Goal: Entertainment & Leisure: Consume media (video, audio)

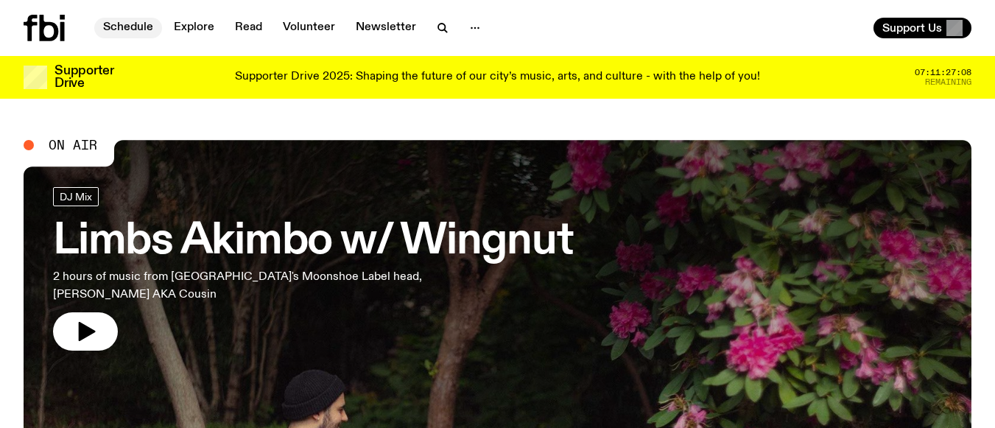
click at [125, 24] on link "Schedule" at bounding box center [128, 28] width 68 height 21
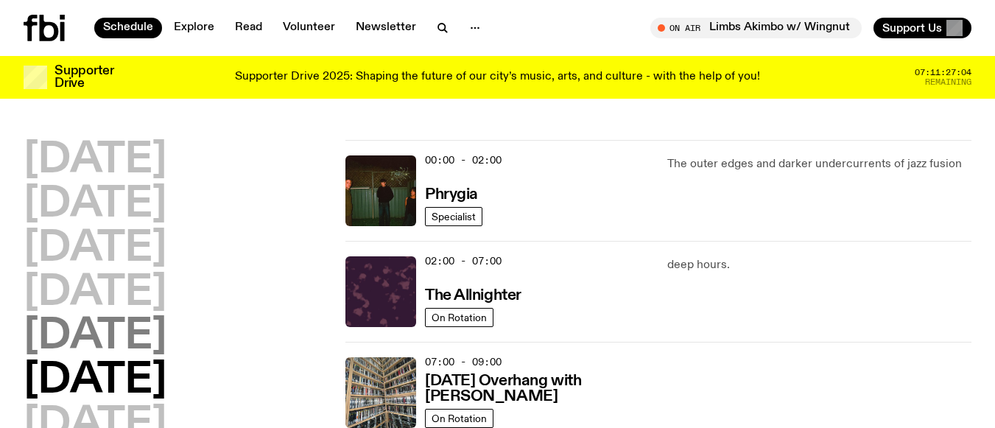
click at [107, 330] on h2 "[DATE]" at bounding box center [95, 336] width 143 height 41
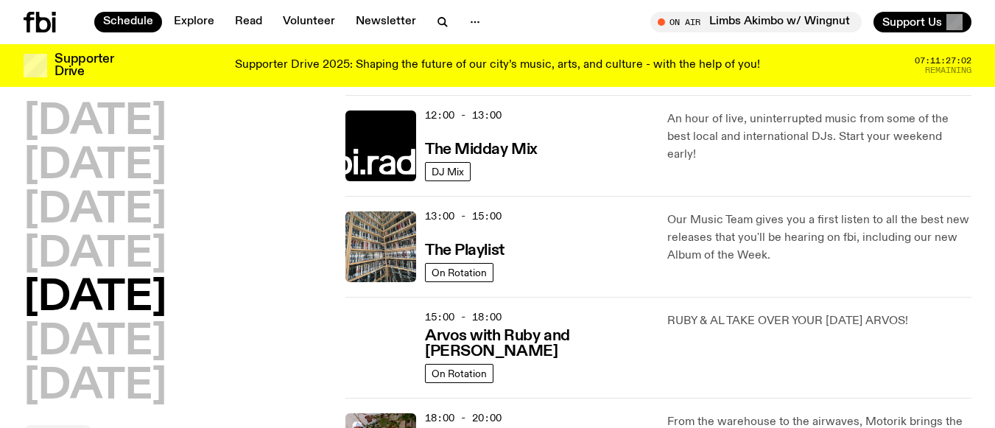
scroll to position [557, 0]
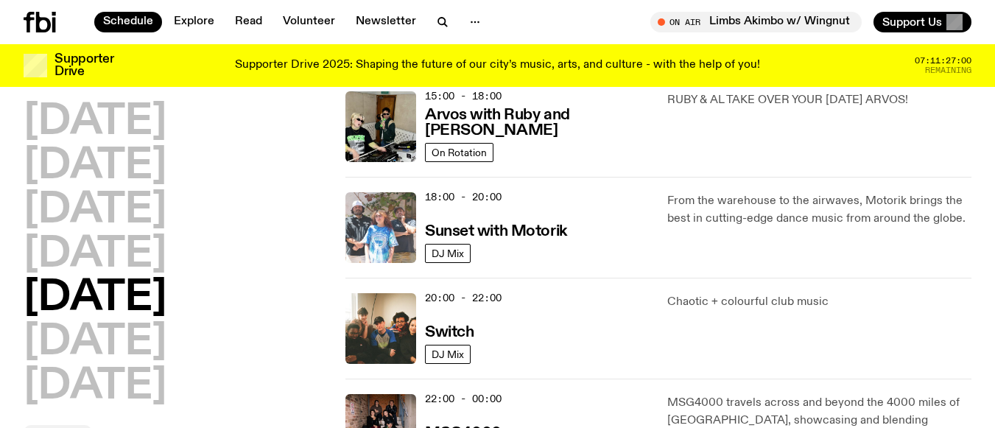
click at [380, 227] on img at bounding box center [380, 227] width 71 height 71
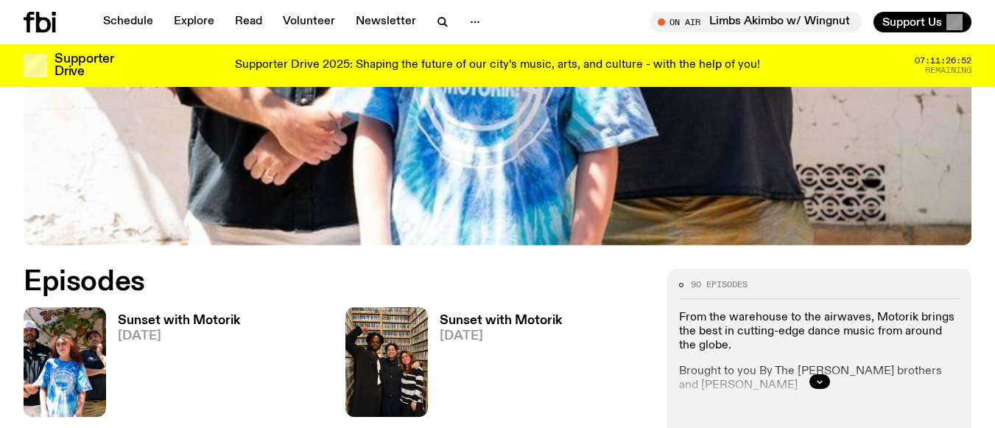
scroll to position [512, 0]
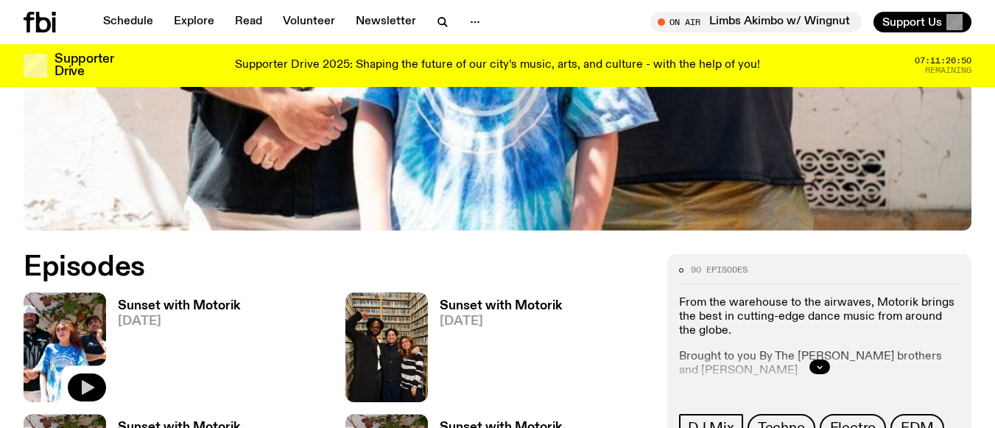
click at [88, 388] on icon "button" at bounding box center [88, 388] width 13 height 15
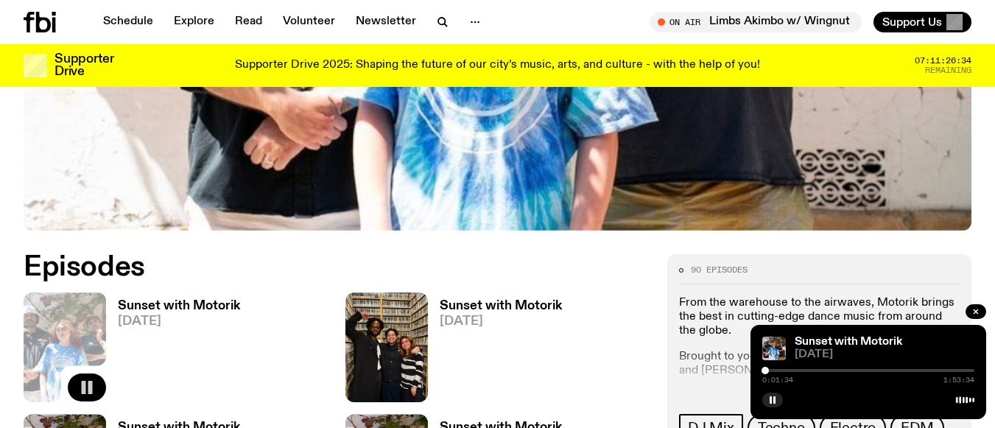
click at [765, 370] on div at bounding box center [764, 370] width 7 height 7
click at [770, 369] on div at bounding box center [868, 370] width 212 height 3
click at [775, 370] on div at bounding box center [868, 370] width 212 height 3
click at [770, 398] on icon "button" at bounding box center [772, 399] width 9 height 9
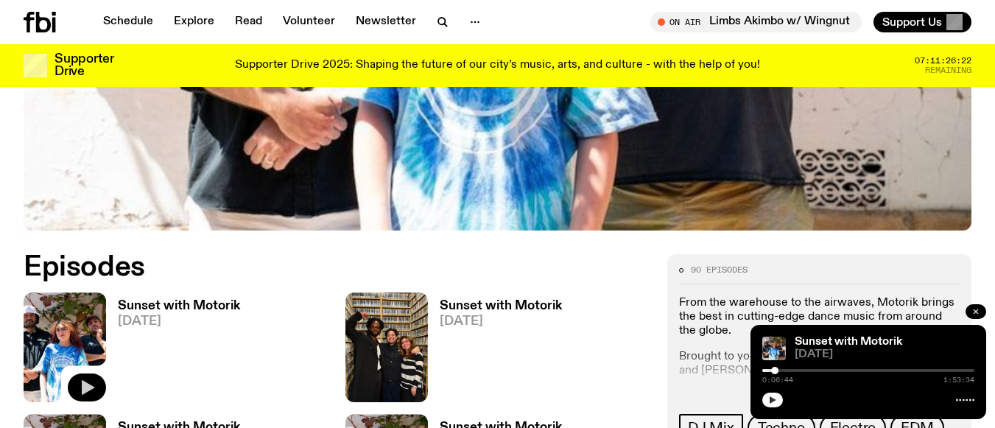
click at [974, 315] on icon "button" at bounding box center [975, 311] width 9 height 9
